Goal: Check status: Check status

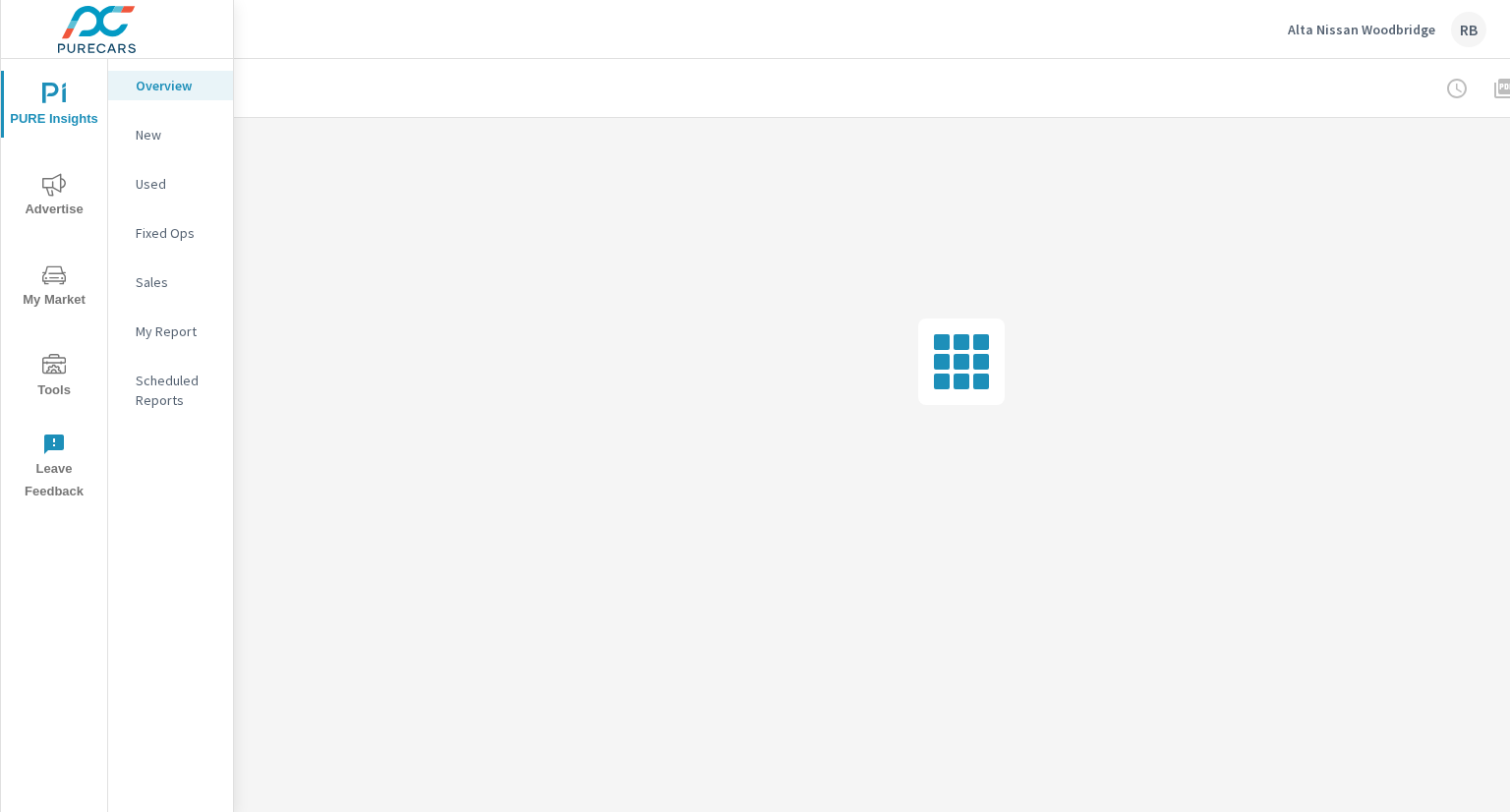
click at [1418, 33] on p "Alta Nissan Woodbridge" at bounding box center [1362, 30] width 147 height 18
